Goal: Task Accomplishment & Management: Use online tool/utility

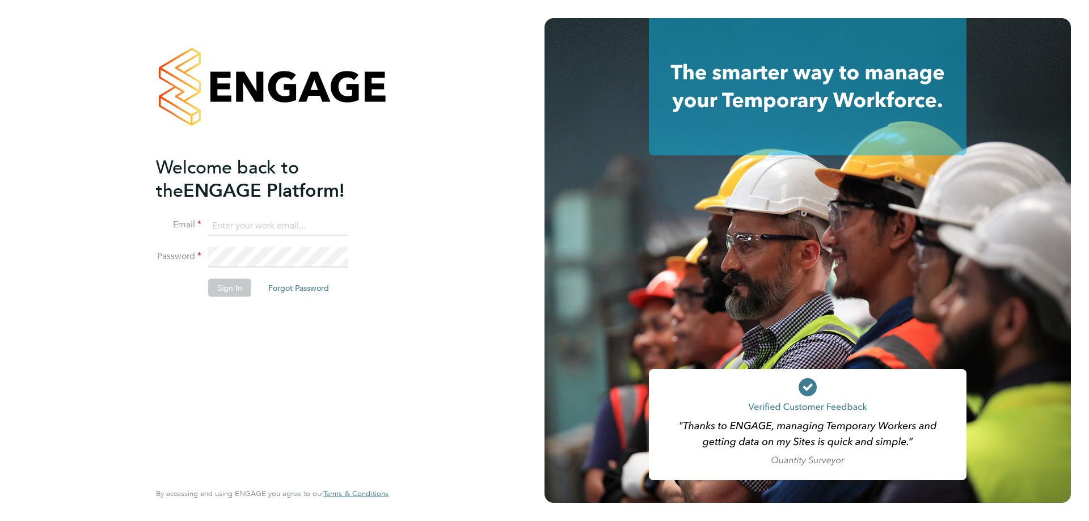
type input "[EMAIL_ADDRESS][DOMAIN_NAME]"
click at [225, 287] on button "Sign In" at bounding box center [229, 287] width 43 height 18
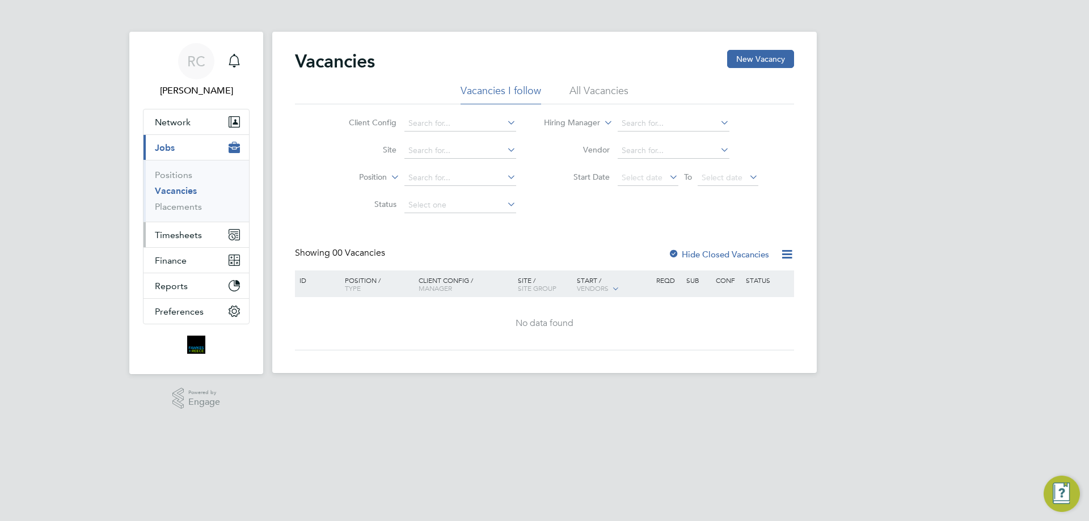
click at [191, 234] on span "Timesheets" at bounding box center [178, 235] width 47 height 11
click at [175, 228] on button "Timesheets" at bounding box center [195, 234] width 105 height 25
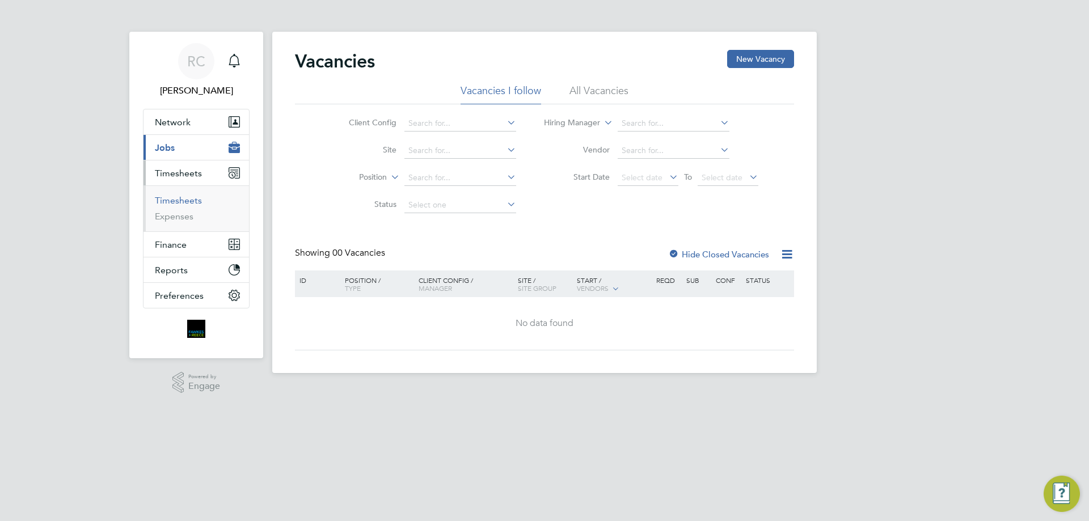
click at [177, 200] on link "Timesheets" at bounding box center [178, 200] width 47 height 11
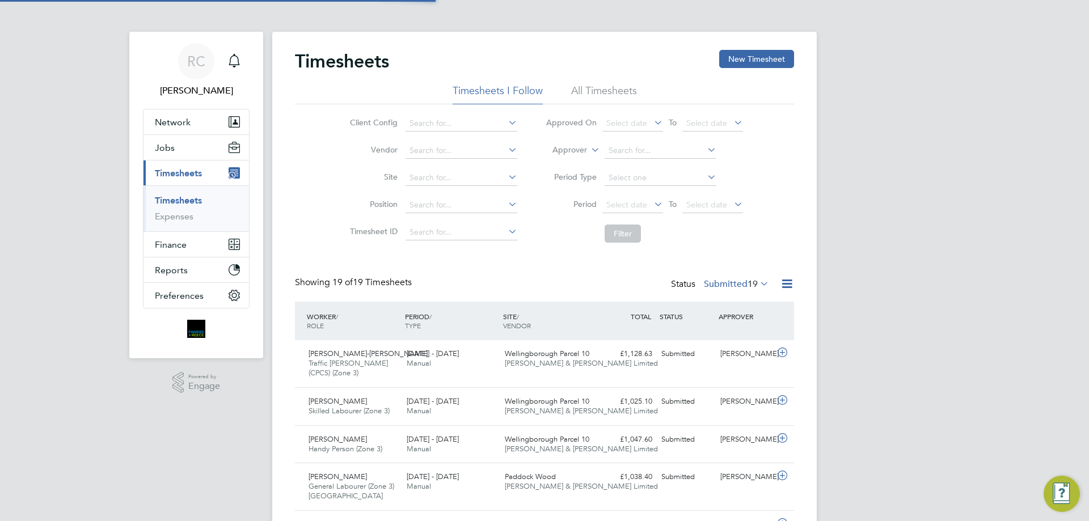
click at [602, 91] on li "All Timesheets" at bounding box center [604, 94] width 66 height 20
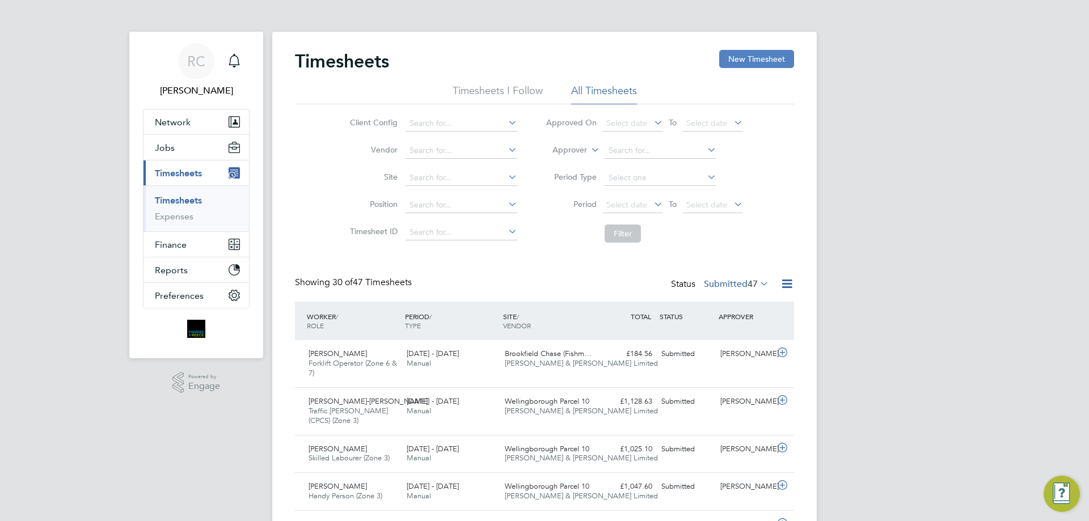
click at [739, 57] on button "New Timesheet" at bounding box center [756, 59] width 75 height 18
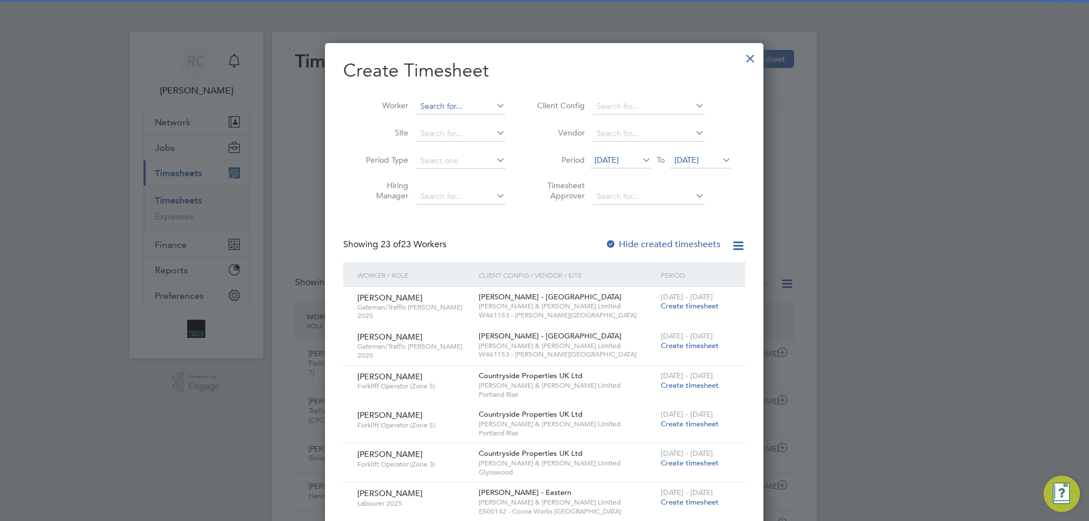
click at [467, 106] on input at bounding box center [460, 107] width 89 height 16
click at [460, 118] on li "Jha n Zab" at bounding box center [463, 121] width 95 height 15
type input "Jhan Zab"
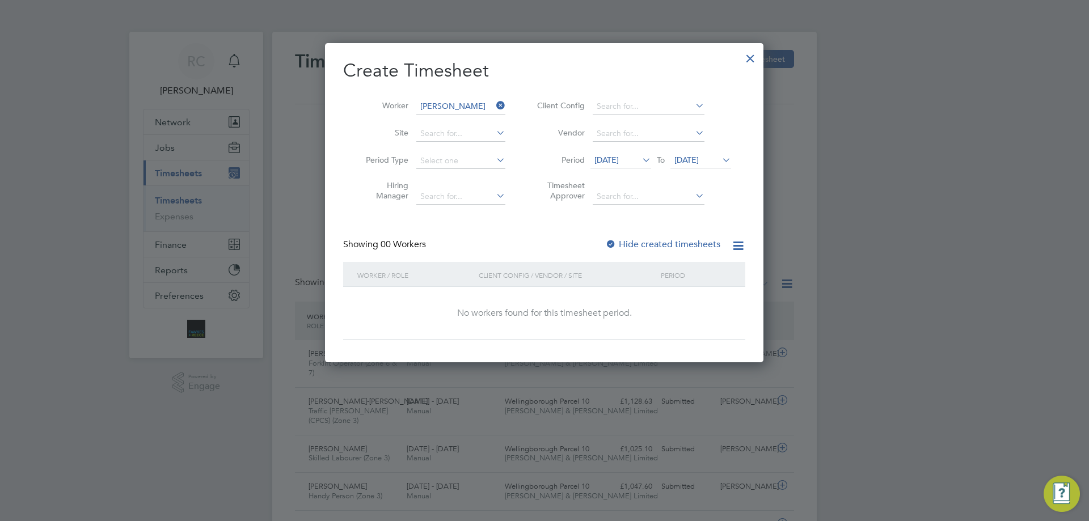
click at [694, 164] on span "23 Sep 2025" at bounding box center [700, 160] width 61 height 15
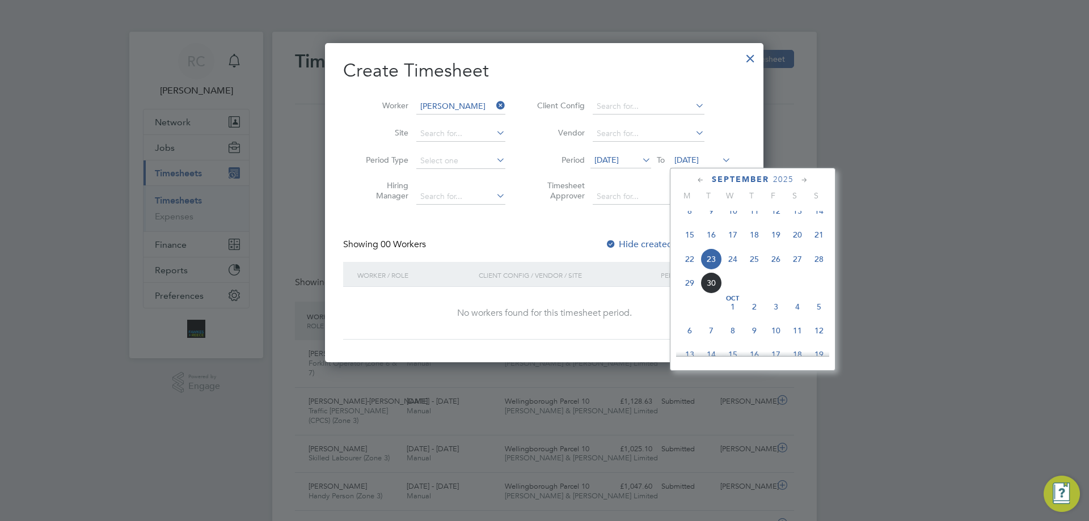
click at [817, 318] on span "5" at bounding box center [819, 307] width 22 height 22
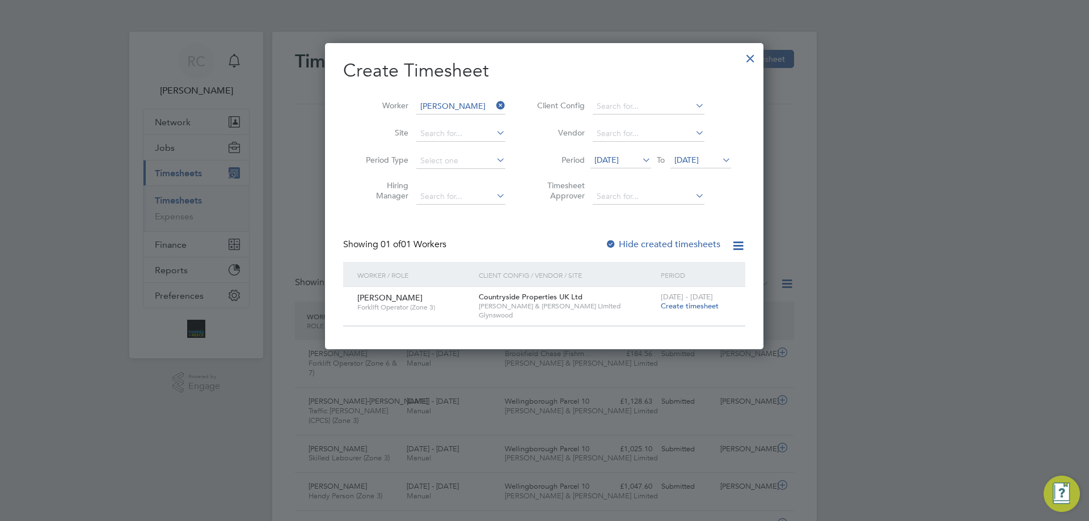
click at [619, 157] on span "16 Sep 2025" at bounding box center [606, 160] width 24 height 10
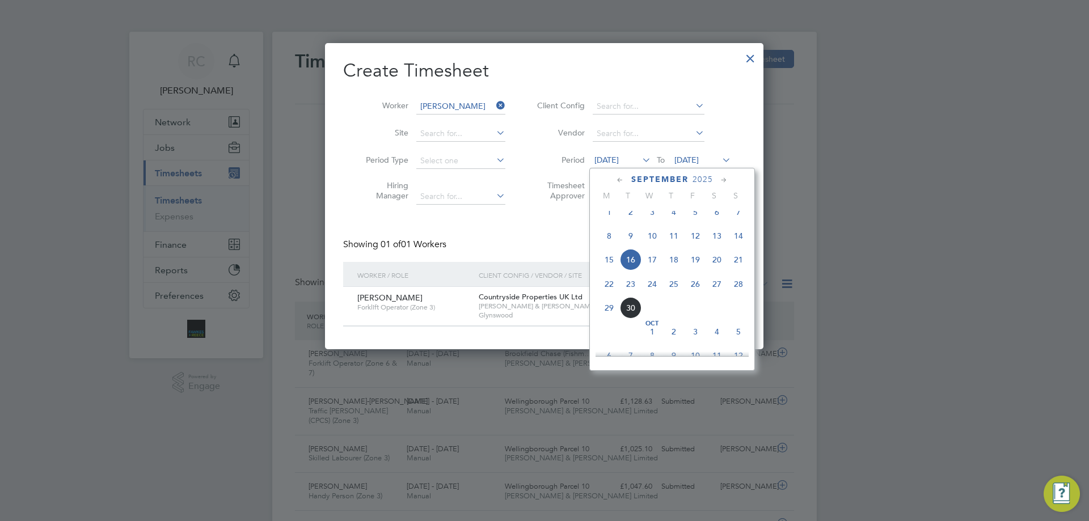
click at [532, 245] on div "Showing 01 of 01 Workers Hide created timesheets" at bounding box center [544, 250] width 402 height 23
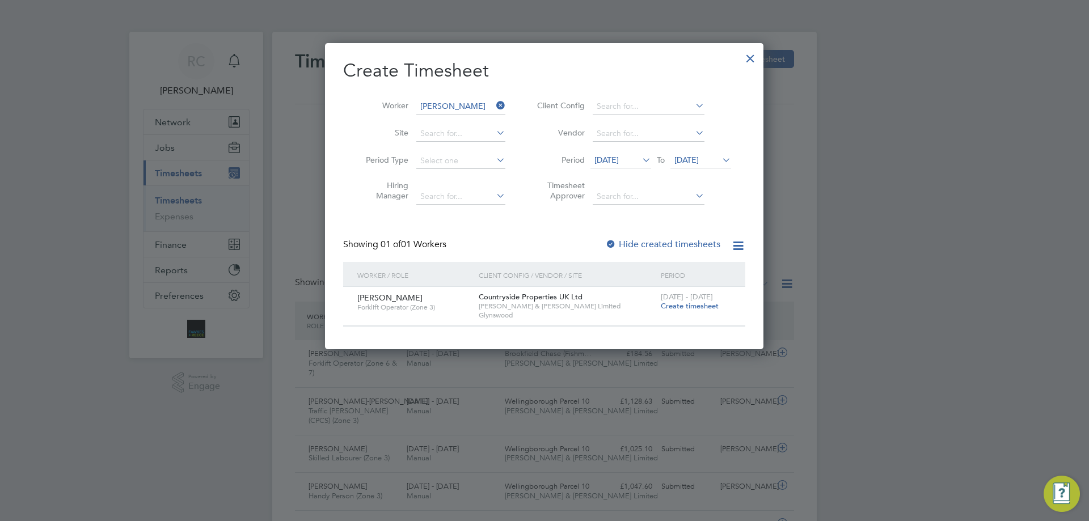
click at [611, 242] on div at bounding box center [610, 244] width 11 height 11
click at [619, 159] on span "16 Sep 2025" at bounding box center [606, 160] width 24 height 10
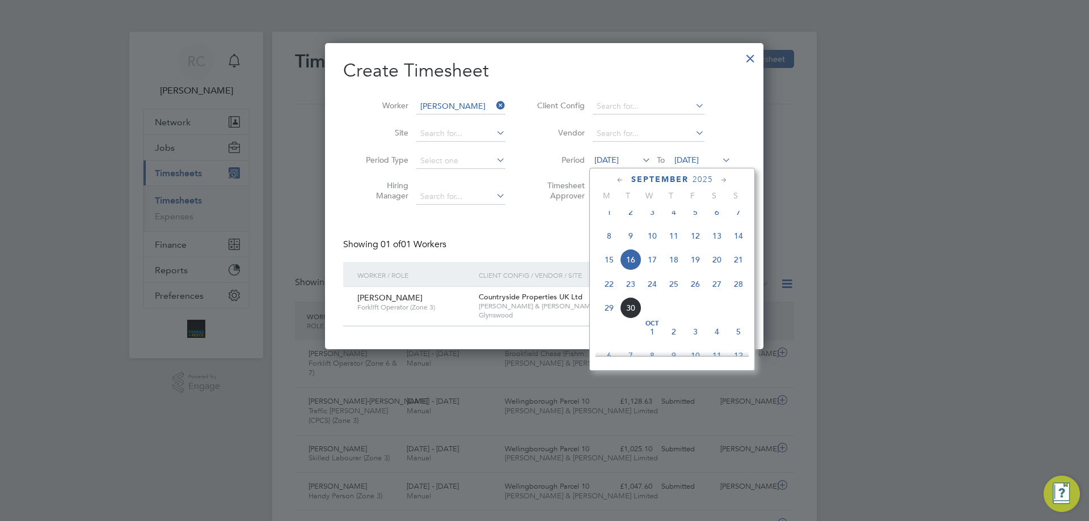
click at [608, 270] on span "15" at bounding box center [609, 260] width 22 height 22
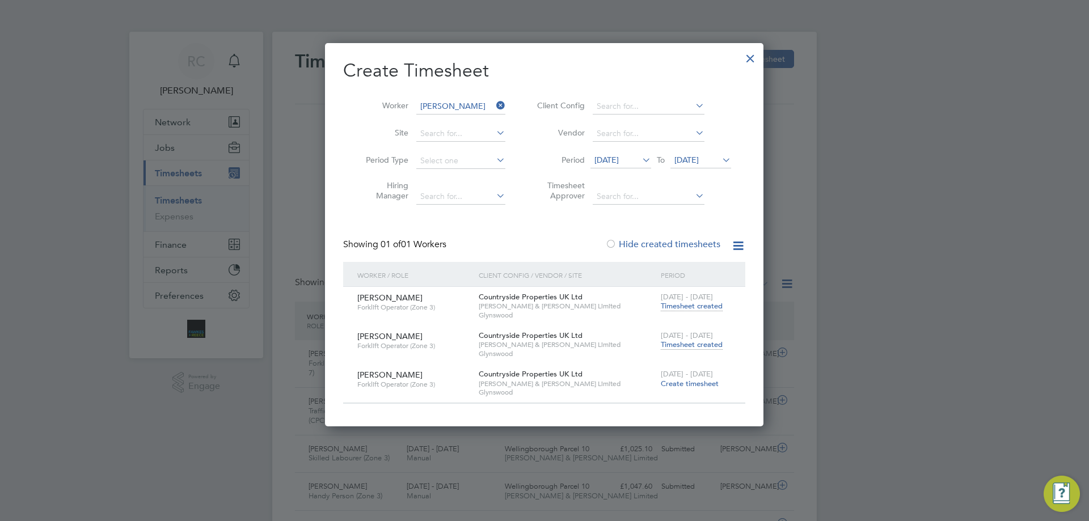
click at [692, 306] on span "Timesheet created" at bounding box center [692, 306] width 62 height 10
